Goal: Information Seeking & Learning: Learn about a topic

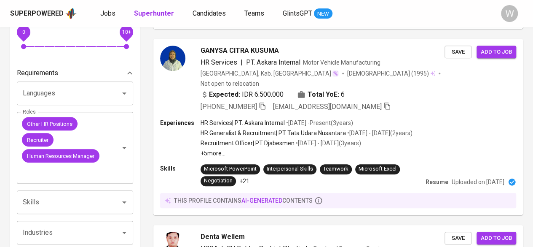
scroll to position [245, 0]
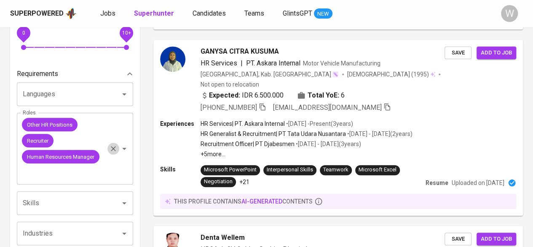
click at [113, 151] on icon "Clear" at bounding box center [113, 148] width 8 height 8
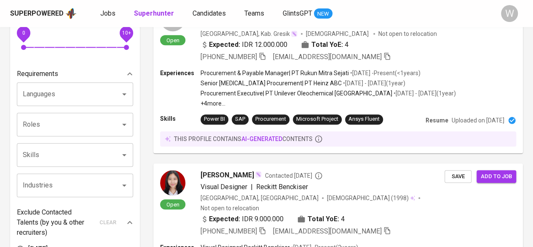
click at [523, 70] on div "N Open Nur Alfa Fadhilaturrohmah Contacted [DATE] Procurement & Payable Manager…" at bounding box center [338, 76] width 380 height 164
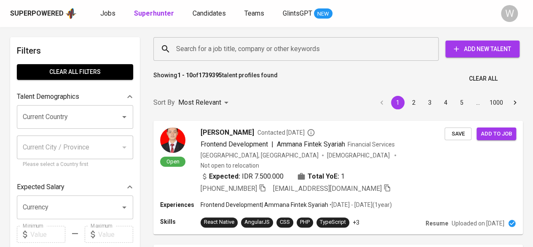
click at [188, 52] on input "Search for a job title, company or other keywords" at bounding box center [298, 49] width 248 height 16
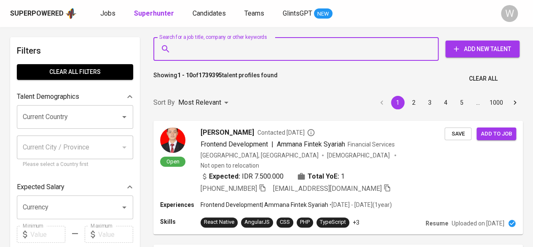
paste input "Operator mesin"
type input "Operator mesin"
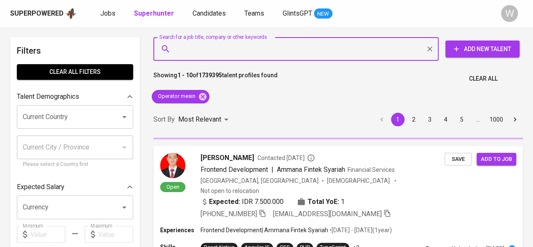
click at [124, 119] on icon "Open" at bounding box center [124, 117] width 10 height 10
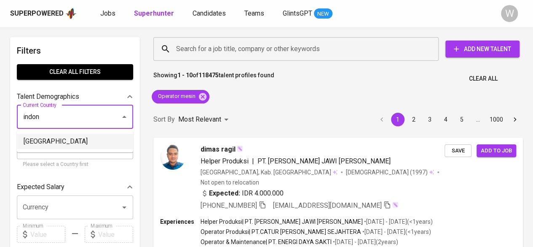
click at [101, 146] on li "[GEOGRAPHIC_DATA]" at bounding box center [75, 141] width 116 height 15
type input "[GEOGRAPHIC_DATA]"
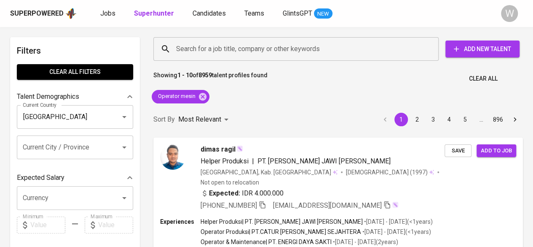
click at [205, 74] on b "8959" at bounding box center [205, 75] width 13 height 7
copy p "8959"
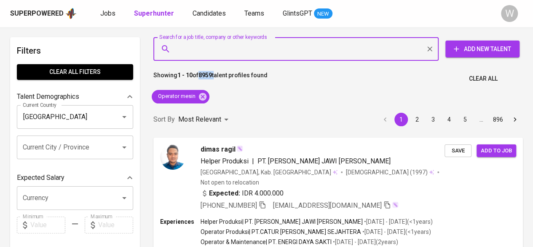
click at [201, 46] on input "Search for a job title, company or other keywords" at bounding box center [298, 49] width 248 height 16
paste input "Assembler"
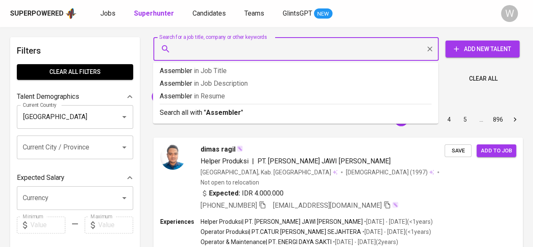
type input "Assembler"
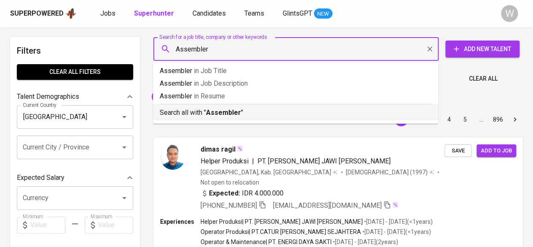
click at [246, 114] on p "Search all with " Assembler "" at bounding box center [296, 113] width 272 height 10
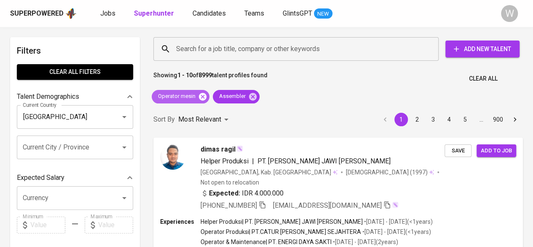
click at [204, 98] on icon at bounding box center [203, 96] width 8 height 8
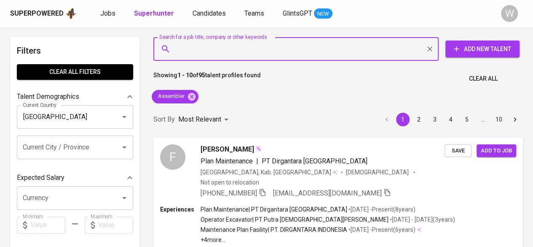
click at [212, 52] on input "Search for a job title, company or other keywords" at bounding box center [298, 49] width 248 height 16
paste input "Quality Control (QC) inspector"
type input "Quality Control (QC) inspector"
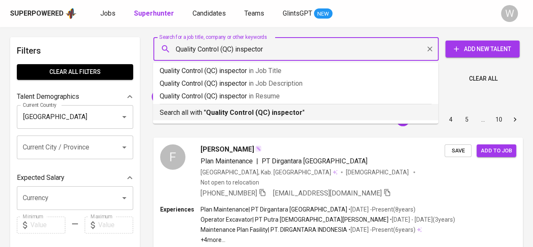
click at [231, 107] on div "Search all with " Quality Control (QC) inspector "" at bounding box center [296, 111] width 272 height 14
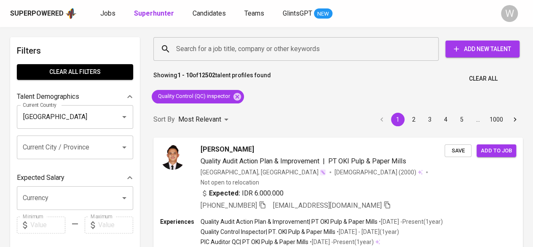
click at [238, 93] on icon at bounding box center [238, 96] width 8 height 8
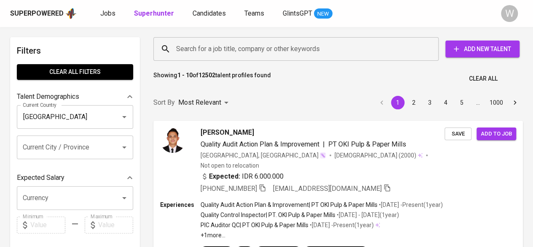
click at [269, 50] on input "Search for a job title, company or other keywords" at bounding box center [298, 49] width 248 height 16
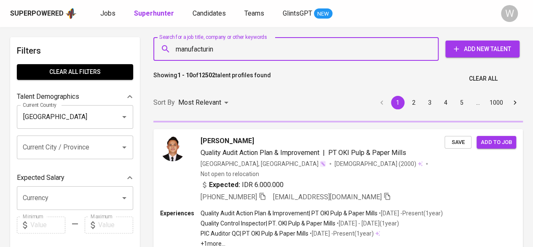
type input "manufacturing"
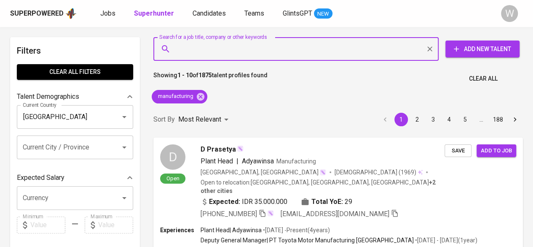
type input "m"
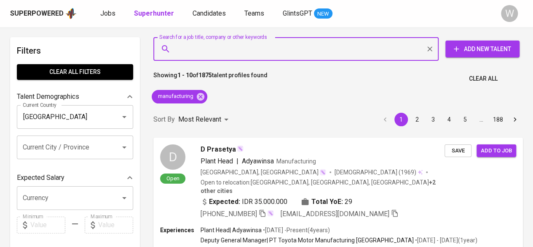
click at [250, 56] on input "Search for a job title, company or other keywords" at bounding box center [298, 49] width 248 height 16
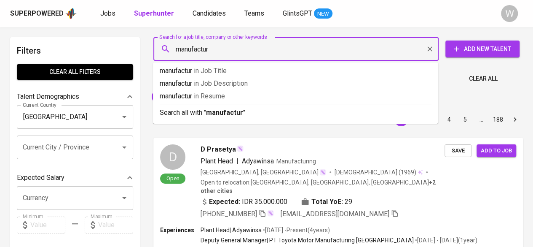
type input "manufacture"
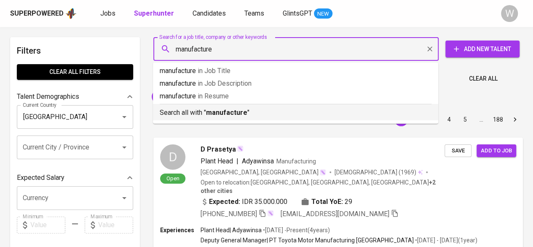
click at [238, 118] on li "Search all with " manufacture "" at bounding box center [295, 112] width 285 height 16
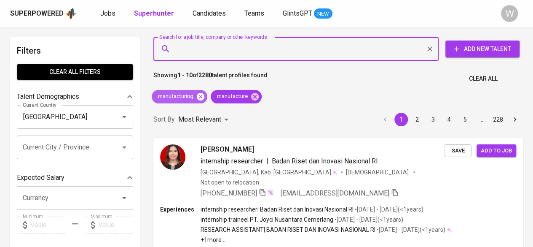
click at [201, 97] on icon at bounding box center [200, 96] width 9 height 9
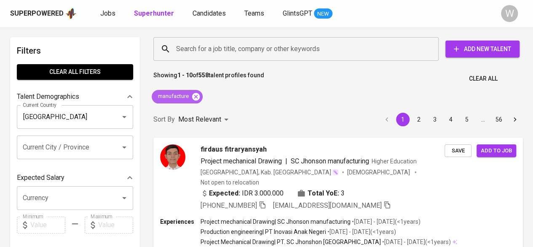
click at [195, 96] on icon at bounding box center [196, 96] width 8 height 8
